Goal: Find specific page/section: Find specific page/section

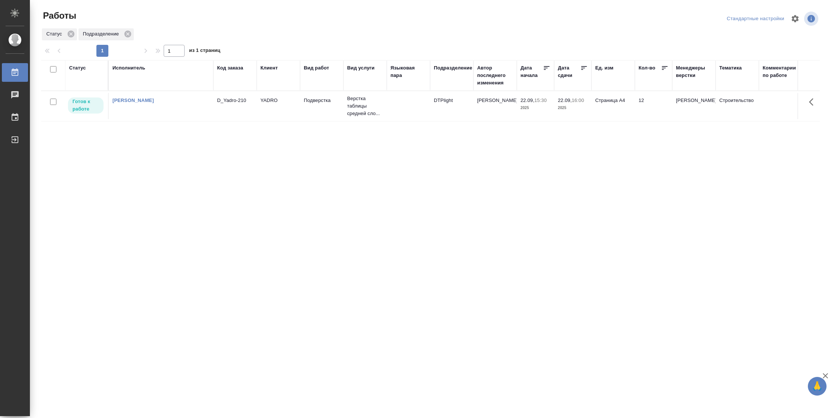
click at [624, 114] on td "Страница А4" at bounding box center [612, 106] width 43 height 26
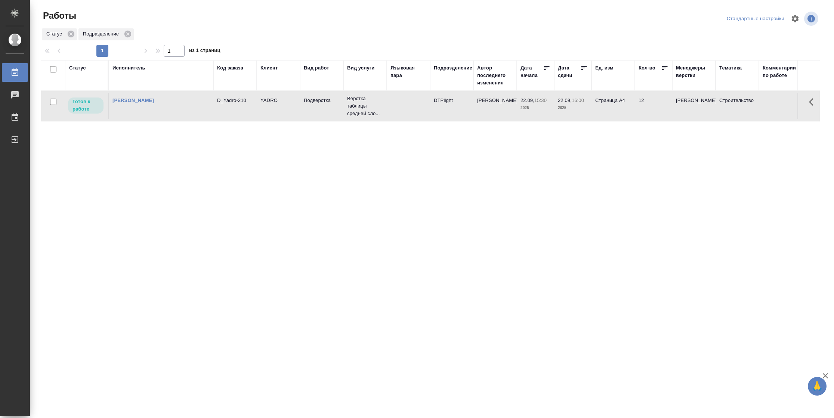
click at [624, 114] on td "Страница А4" at bounding box center [612, 106] width 43 height 26
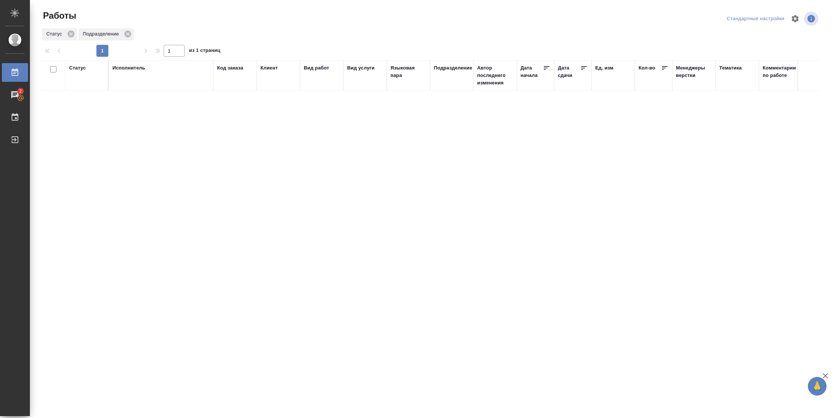
click at [77, 66] on div "Статус" at bounding box center [77, 67] width 17 height 7
click at [84, 104] on div "Подбор Готов к работе" at bounding box center [80, 89] width 22 height 29
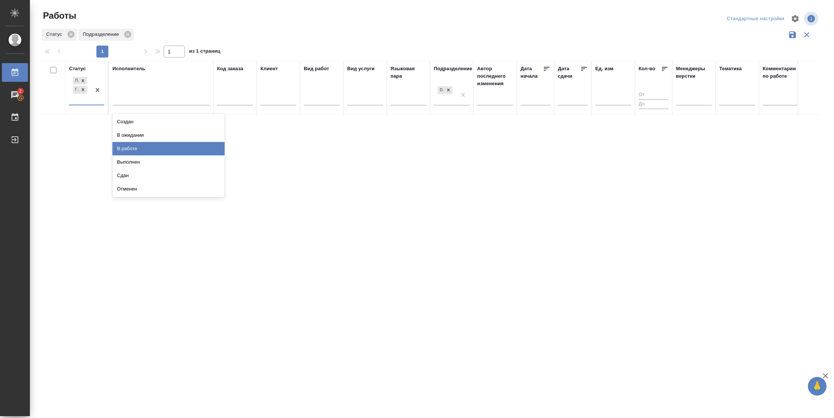
click at [124, 148] on div "В работе" at bounding box center [168, 148] width 112 height 13
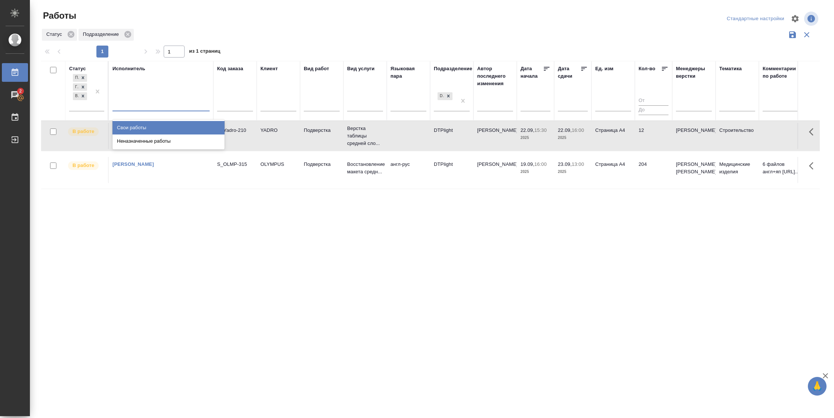
click at [141, 106] on div at bounding box center [160, 103] width 97 height 11
click at [145, 130] on div "Свои работы" at bounding box center [168, 127] width 112 height 13
click at [97, 106] on div at bounding box center [97, 91] width 13 height 38
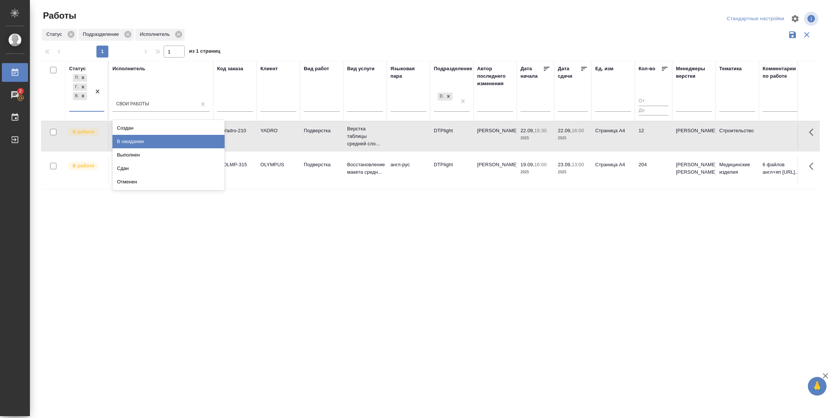
click at [148, 136] on div "В ожидании" at bounding box center [168, 141] width 112 height 13
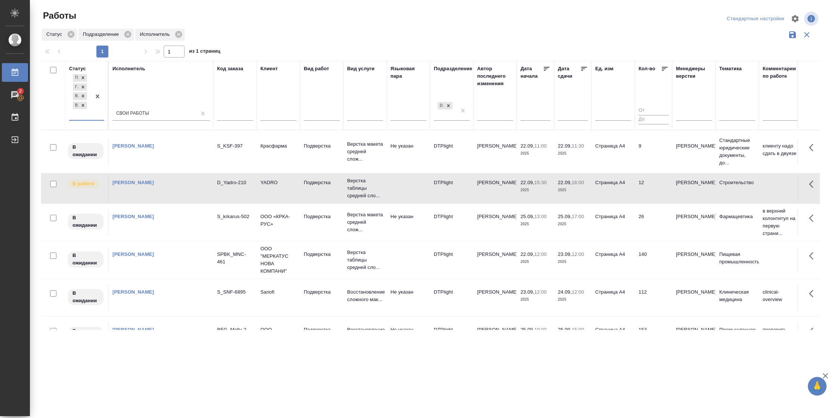
click at [586, 69] on icon at bounding box center [583, 68] width 7 height 7
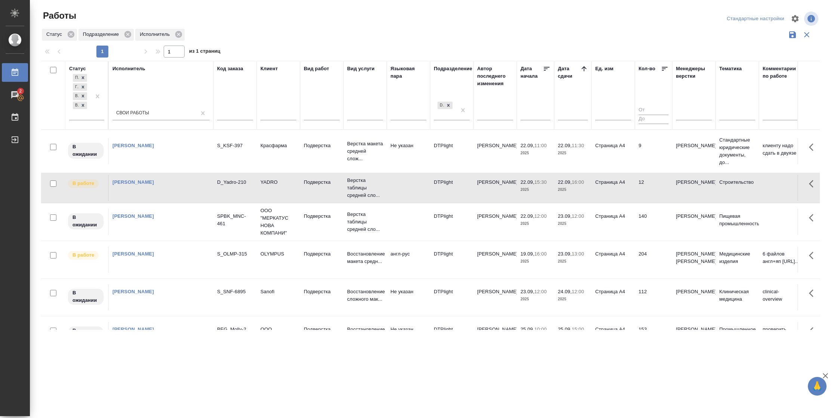
click at [636, 218] on td "140" at bounding box center [653, 222] width 37 height 26
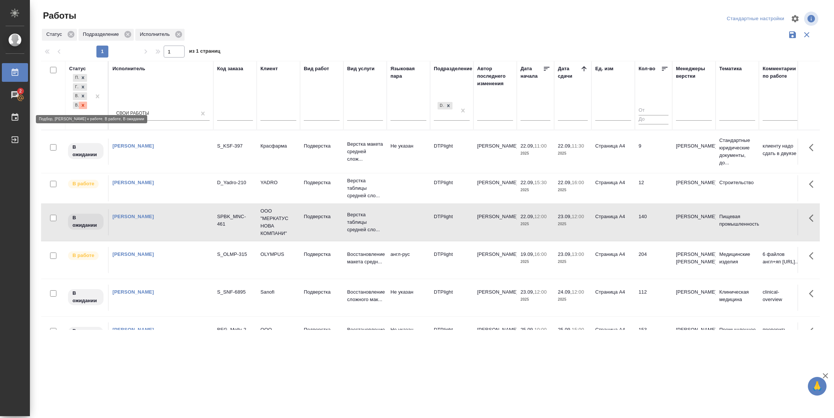
click at [82, 106] on icon at bounding box center [83, 105] width 3 height 3
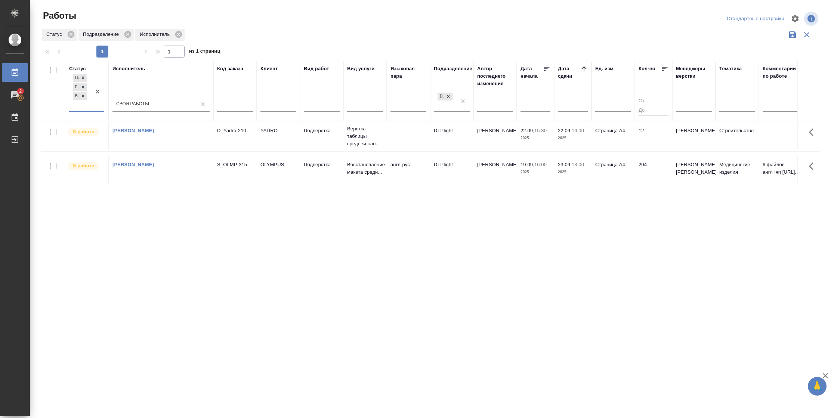
click at [638, 127] on td "12" at bounding box center [653, 136] width 37 height 26
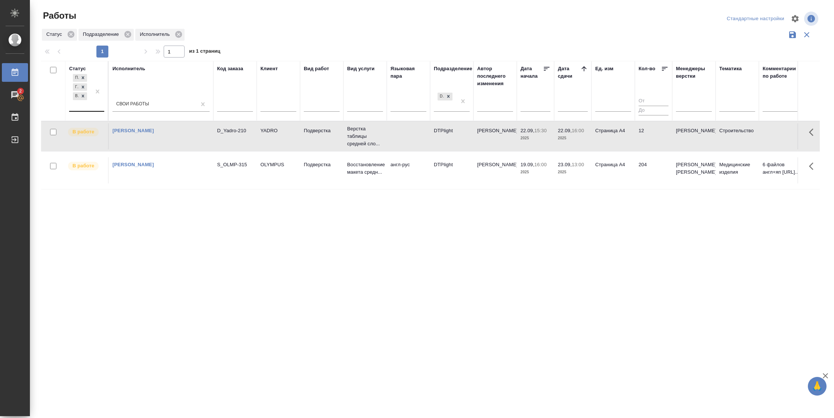
click at [638, 127] on td "12" at bounding box center [653, 136] width 37 height 26
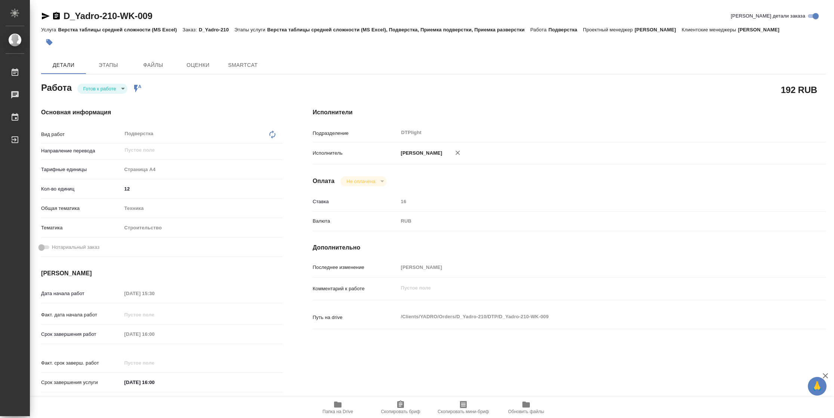
type textarea "x"
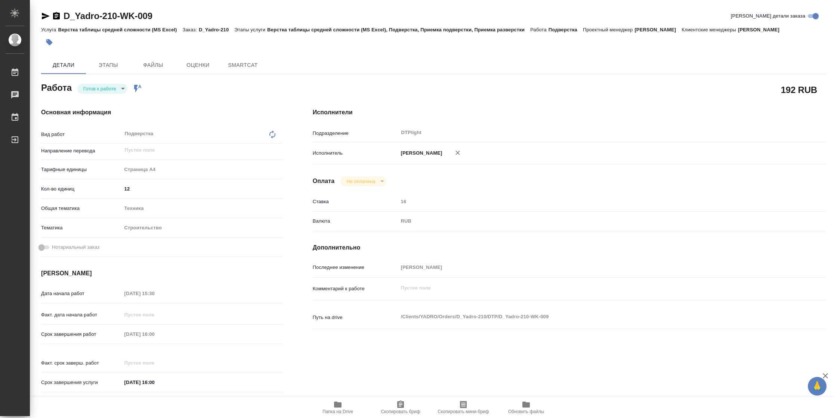
type textarea "x"
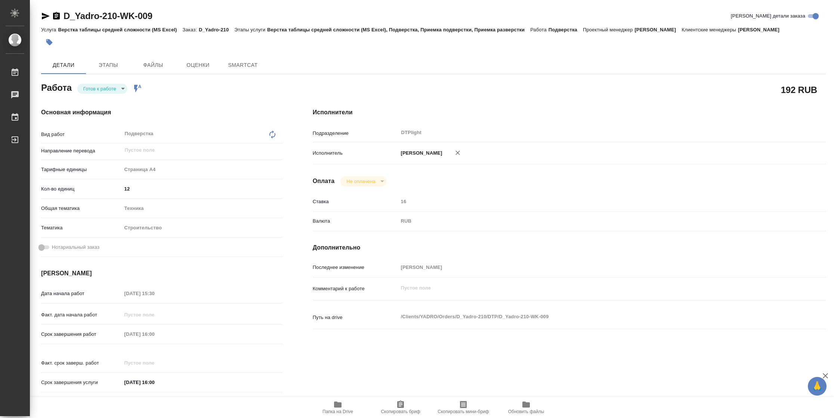
type textarea "x"
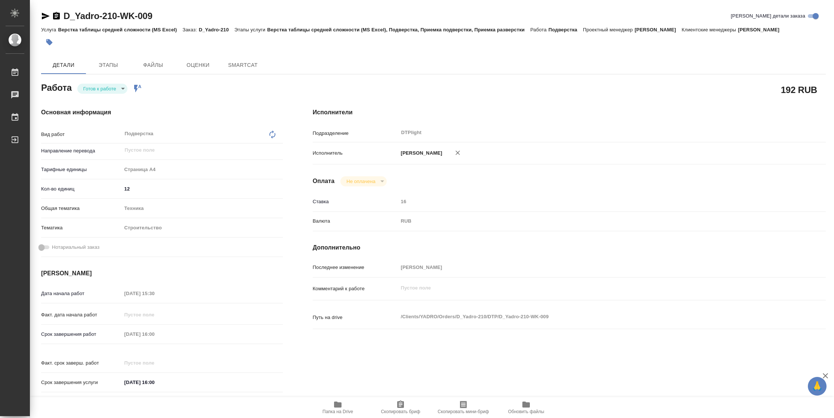
type textarea "x"
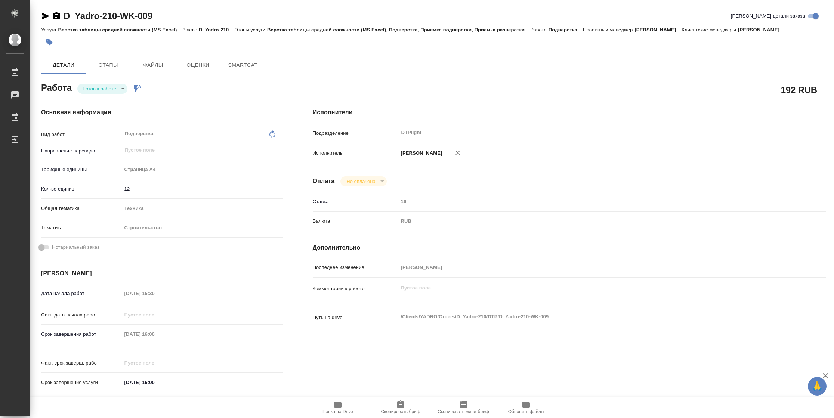
click at [85, 92] on body "🙏 .cls-1 fill:#fff; AWATERA Vasilyeva Natalia Работы Чаты График Выйти D_Yadro-…" at bounding box center [417, 209] width 834 height 418
click at [96, 86] on button "В работе" at bounding box center [95, 88] width 25 height 8
type textarea "x"
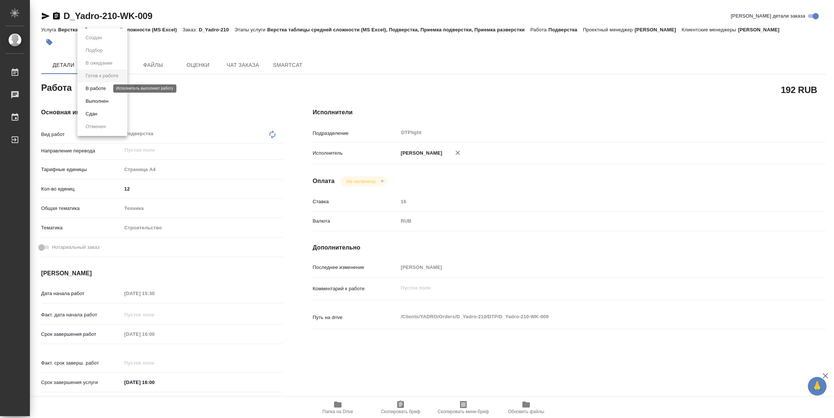
type textarea "x"
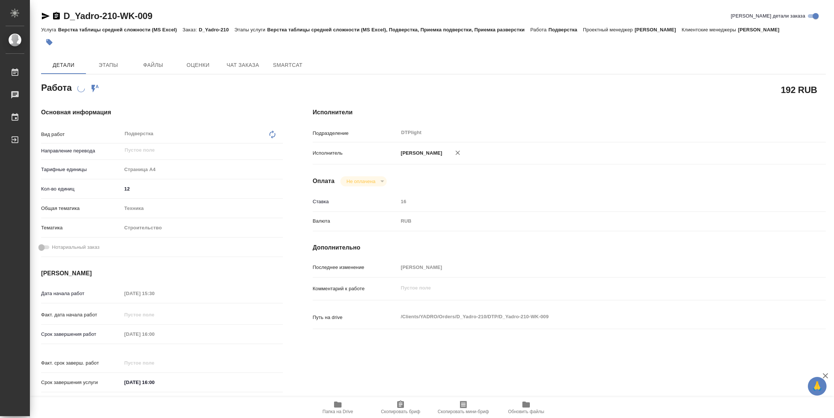
type textarea "x"
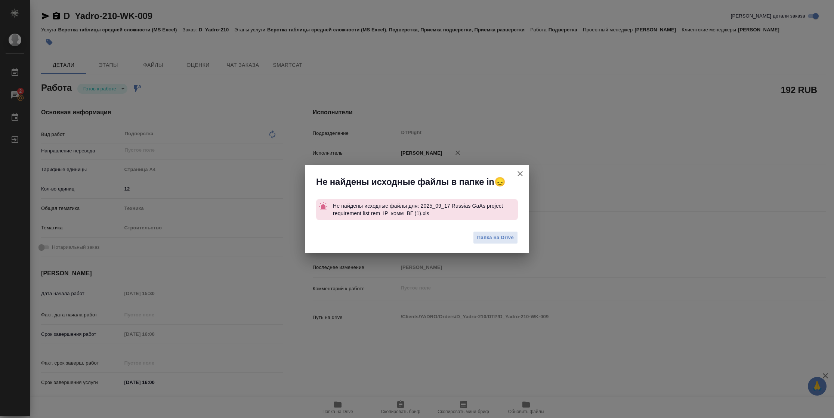
type textarea "x"
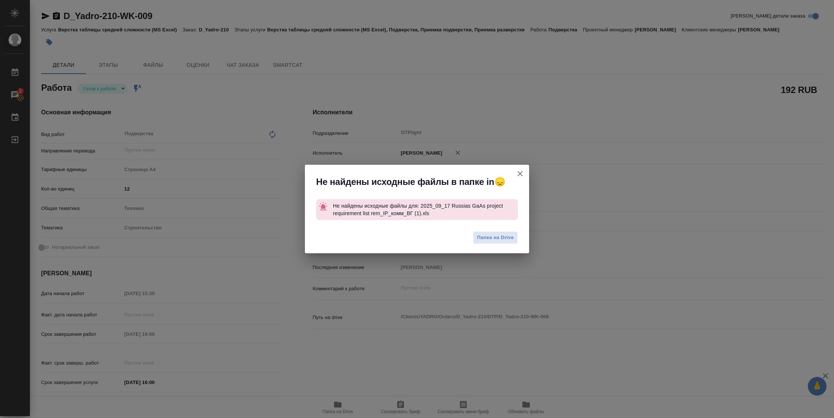
type textarea "x"
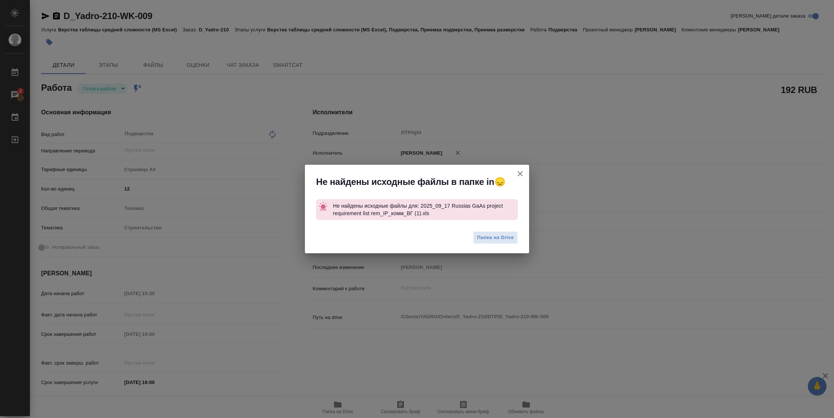
type textarea "x"
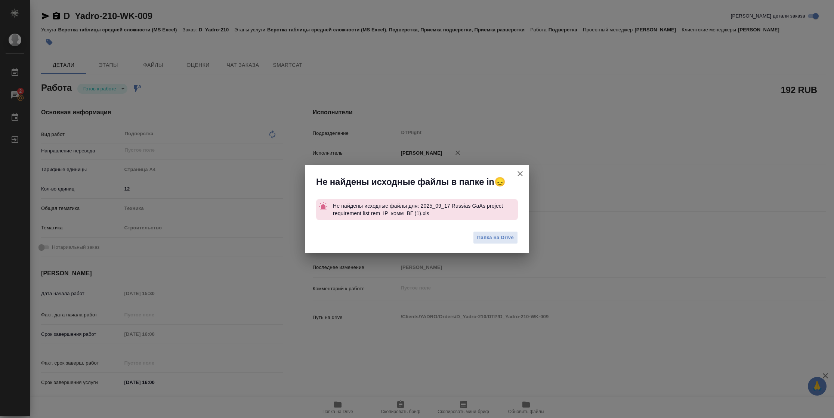
type textarea "x"
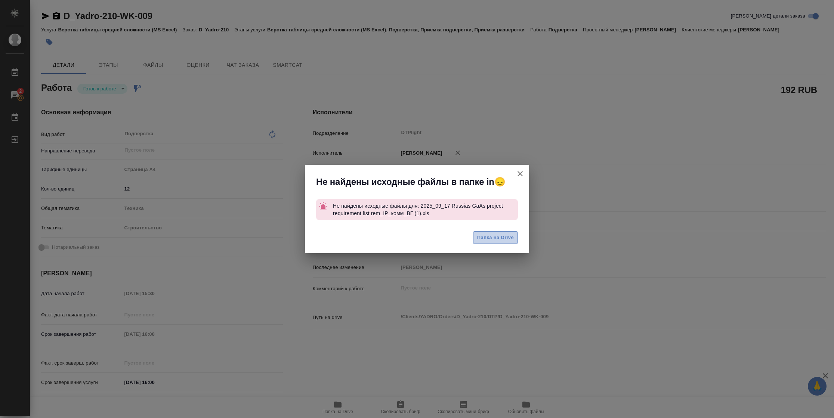
click at [501, 236] on span "Папка на Drive" at bounding box center [495, 237] width 37 height 9
click at [517, 173] on icon "button" at bounding box center [519, 173] width 9 height 9
type textarea "x"
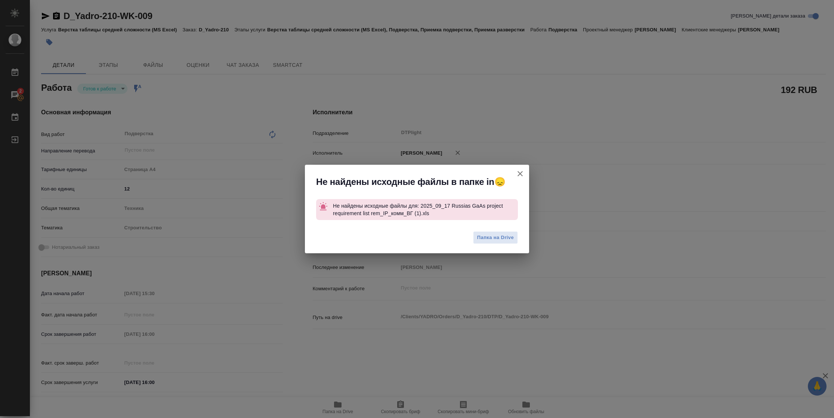
type textarea "x"
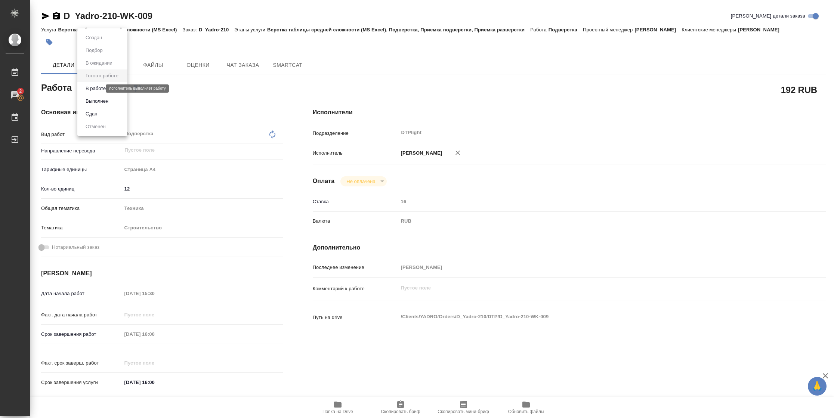
click at [89, 89] on body "🙏 .cls-1 fill:#fff; AWATERA Vasilyeva Natalia Работы 2 Чаты График Выйти D_Yadr…" at bounding box center [417, 209] width 834 height 418
click at [99, 86] on button "В работе" at bounding box center [95, 88] width 25 height 8
type textarea "x"
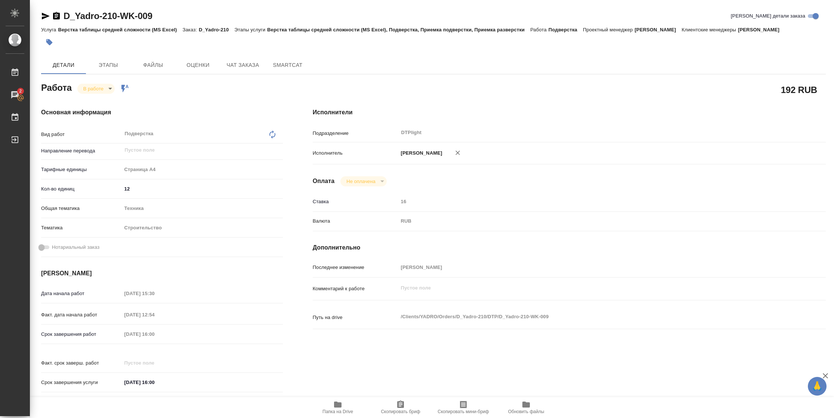
type textarea "x"
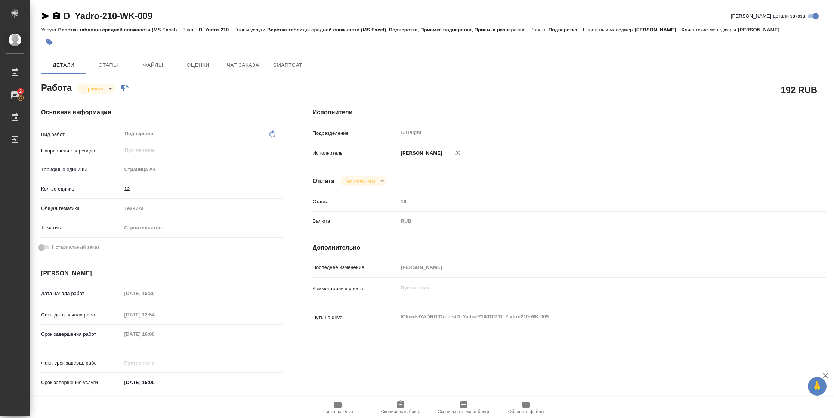
type textarea "x"
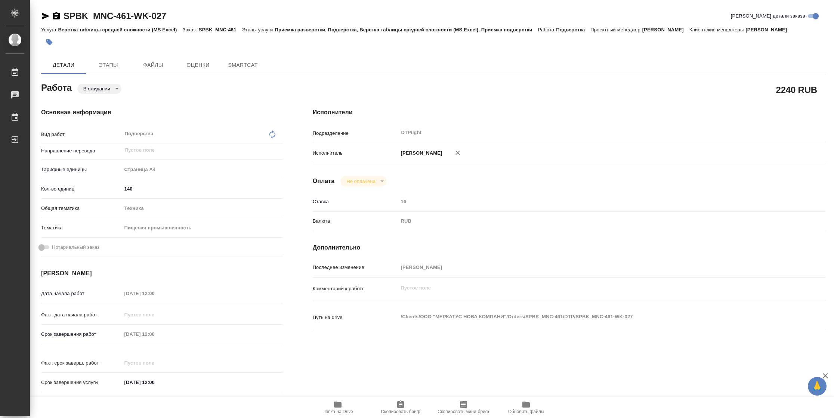
type textarea "x"
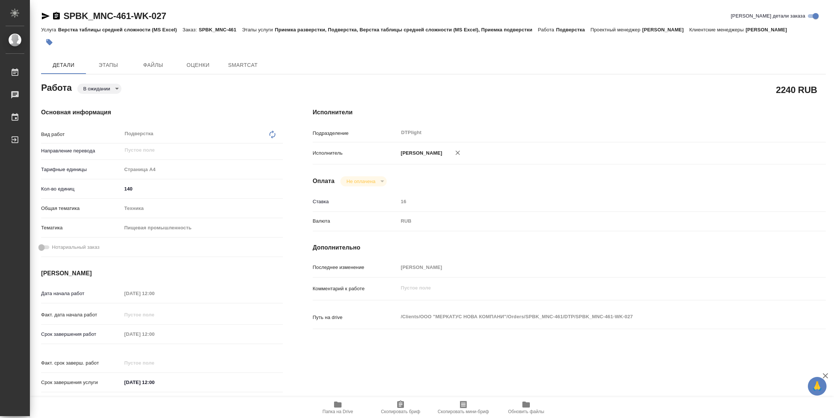
type textarea "x"
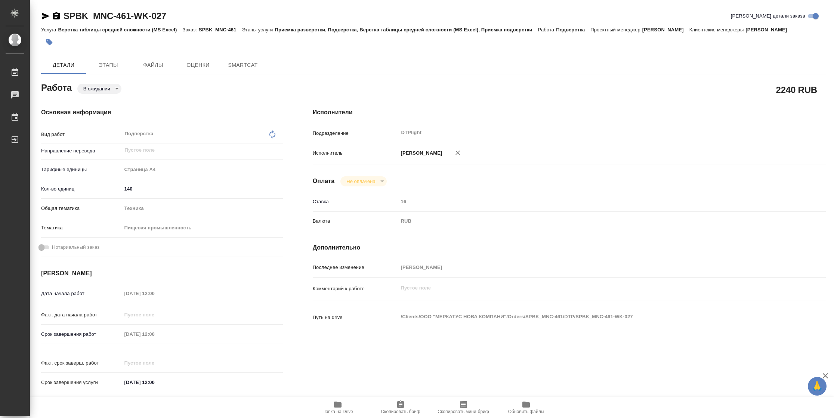
type textarea "x"
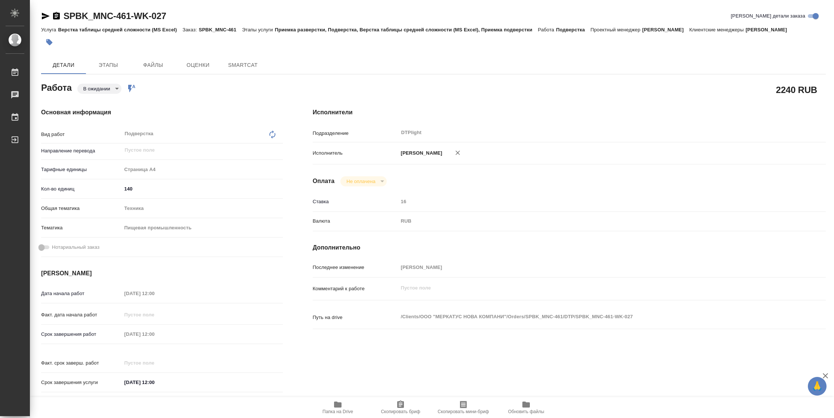
type textarea "x"
click at [336, 410] on span "Папка на Drive" at bounding box center [337, 411] width 31 height 5
type textarea "x"
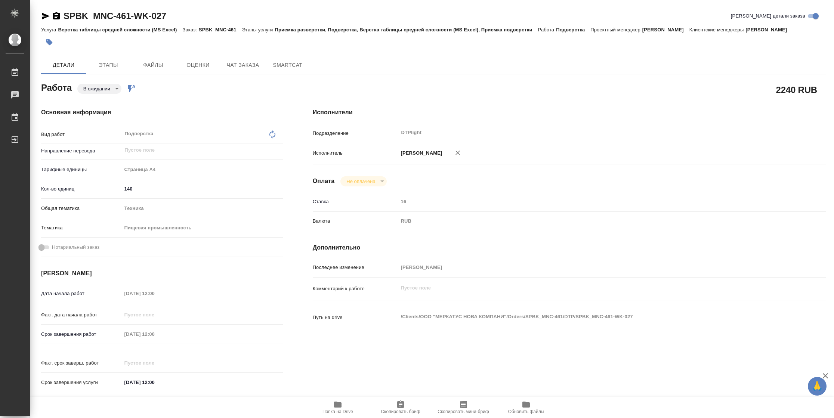
type textarea "x"
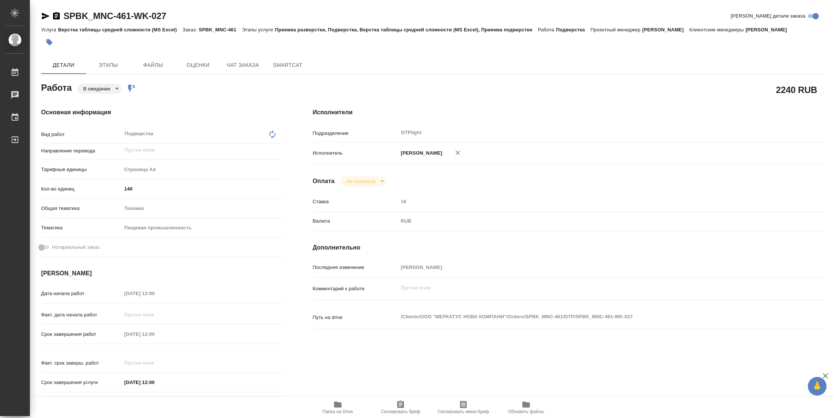
type textarea "x"
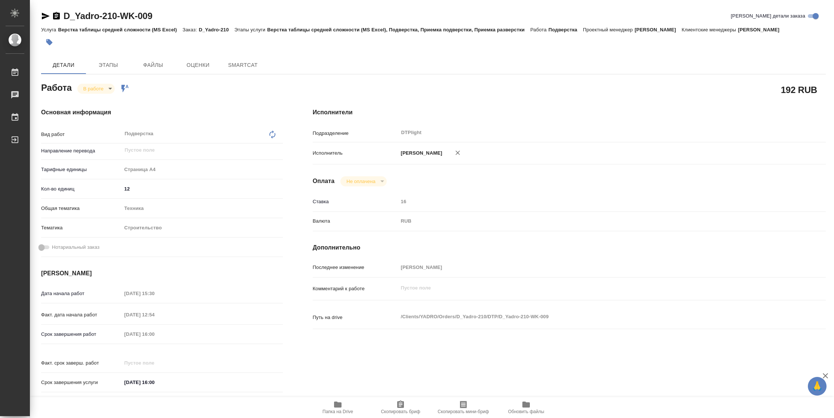
type textarea "x"
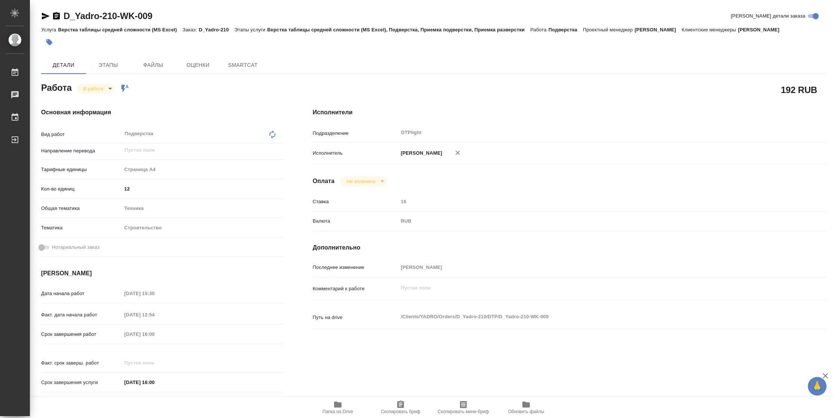
type textarea "x"
click at [333, 415] on button "Папка на Drive" at bounding box center [337, 407] width 63 height 21
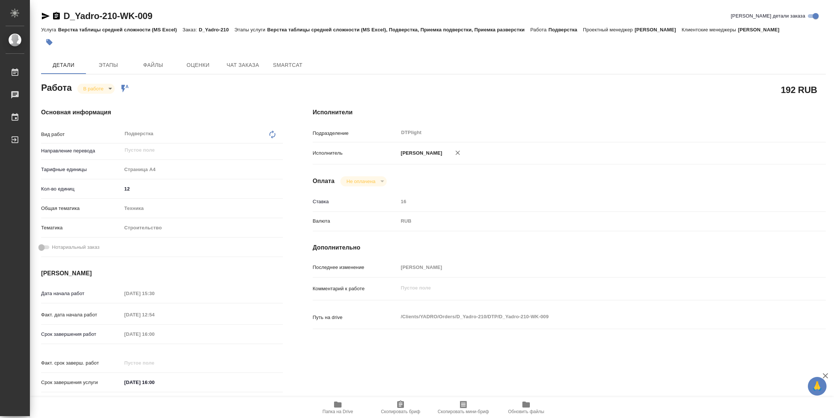
type textarea "x"
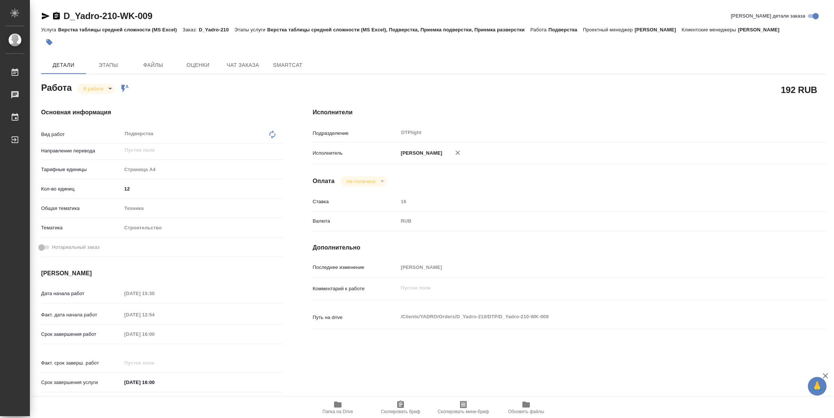
type textarea "x"
